Goal: Transaction & Acquisition: Purchase product/service

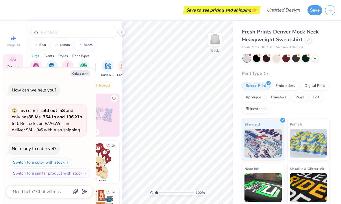
click at [19, 17] on div "Save to see pricing and shipping 👉" at bounding box center [134, 10] width 251 height 20
click at [82, 73] on button "Collapse" at bounding box center [80, 74] width 19 height 6
type textarea "x"
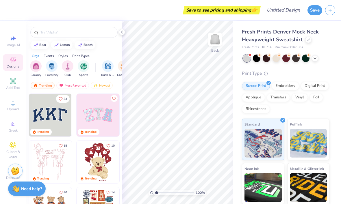
click at [16, 85] on icon at bounding box center [13, 81] width 7 height 7
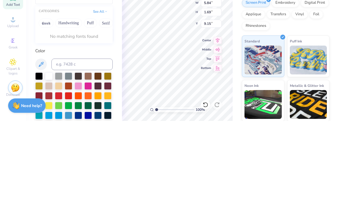
type input "GRACE"
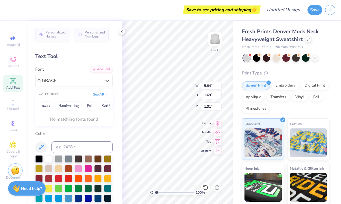
type input "1.31"
type input "GRACE"
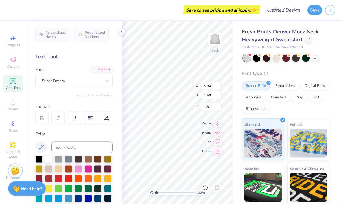
scroll to position [0, 1]
type textarea "GRACE"
type input "3.96"
click at [62, 199] on div at bounding box center [59, 199] width 8 height 8
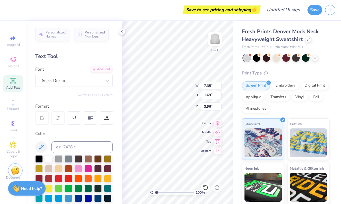
click at [78, 171] on div at bounding box center [79, 170] width 8 height 8
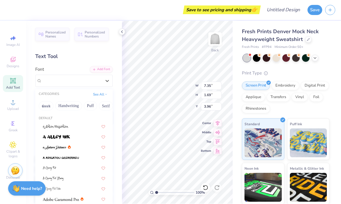
click at [17, 64] on div "Designs" at bounding box center [13, 62] width 20 height 17
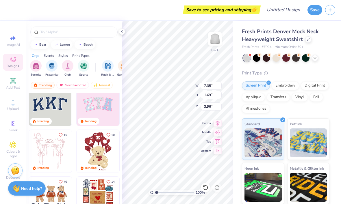
scroll to position [10, 0]
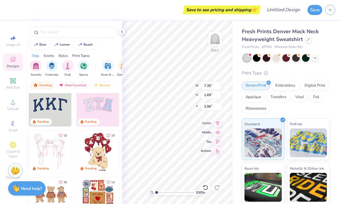
click at [103, 112] on img at bounding box center [98, 105] width 43 height 43
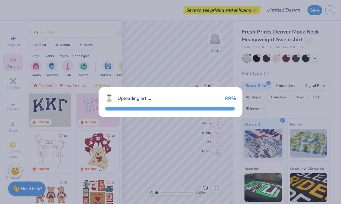
type textarea "x"
type input "10.14"
type input "5.08"
type input "3.00"
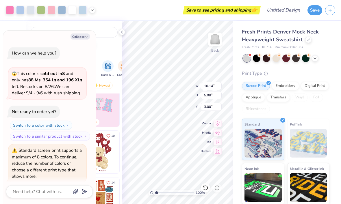
scroll to position [19, 0]
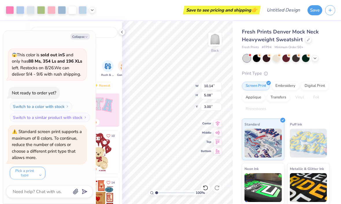
click at [86, 36] on icon "button" at bounding box center [86, 36] width 3 height 3
type textarea "x"
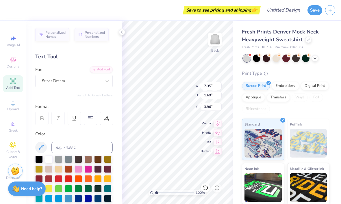
type input "10.00"
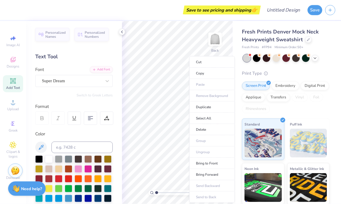
scroll to position [0, 0]
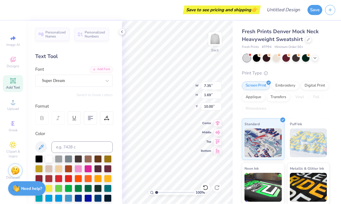
type input "10.85"
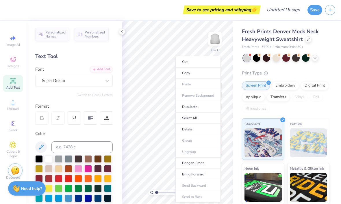
type input "12.46"
click at [276, 10] on input "Design Title" at bounding box center [290, 10] width 28 height 12
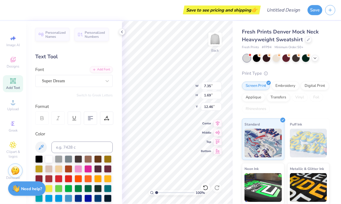
click at [177, 11] on div "Save to see pricing and shipping 👉" at bounding box center [134, 10] width 251 height 20
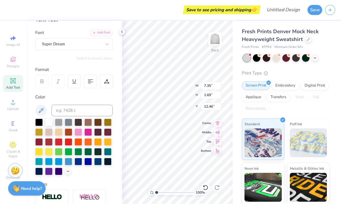
scroll to position [37, 0]
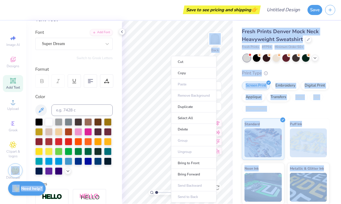
click at [157, 18] on div "Save to see pricing and shipping 👉" at bounding box center [134, 10] width 251 height 20
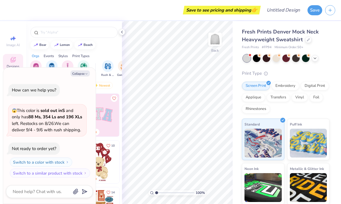
click at [86, 74] on icon "button" at bounding box center [86, 73] width 3 height 3
type textarea "x"
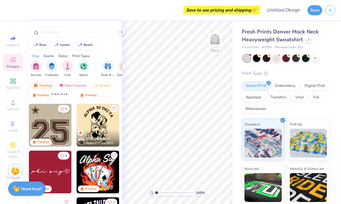
scroll to position [1301, 0]
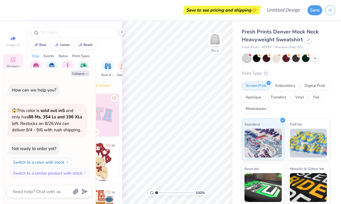
click at [79, 75] on button "Collapse" at bounding box center [80, 74] width 19 height 6
type textarea "x"
